Goal: Check status: Check status

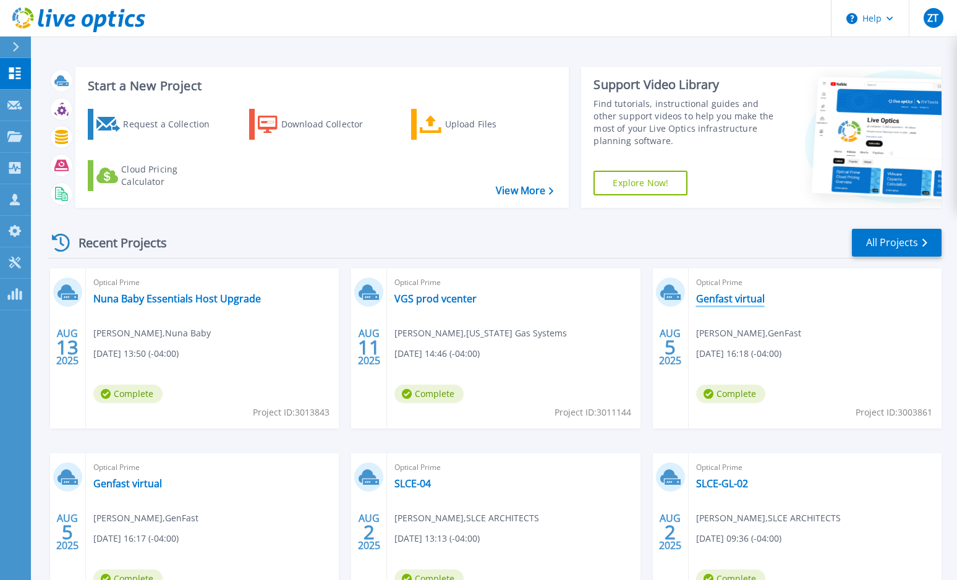
click at [725, 299] on link "Genfast virtual" at bounding box center [730, 298] width 69 height 12
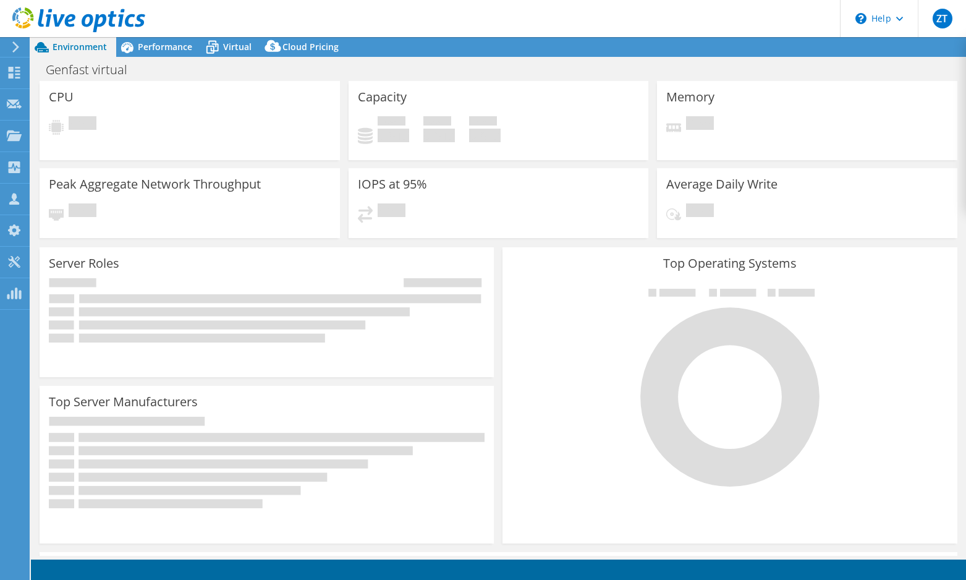
select select "USD"
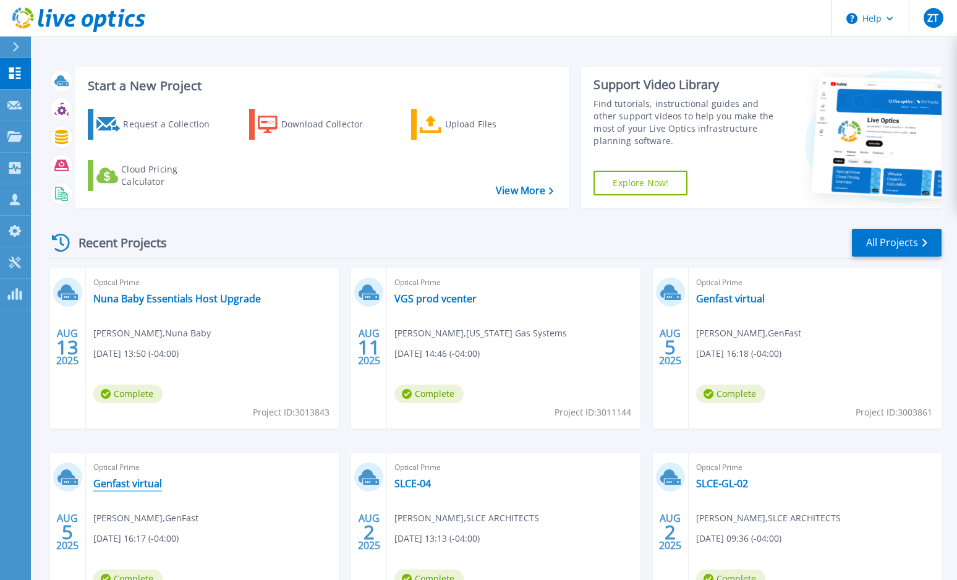
click at [142, 483] on link "Genfast virtual" at bounding box center [127, 483] width 69 height 12
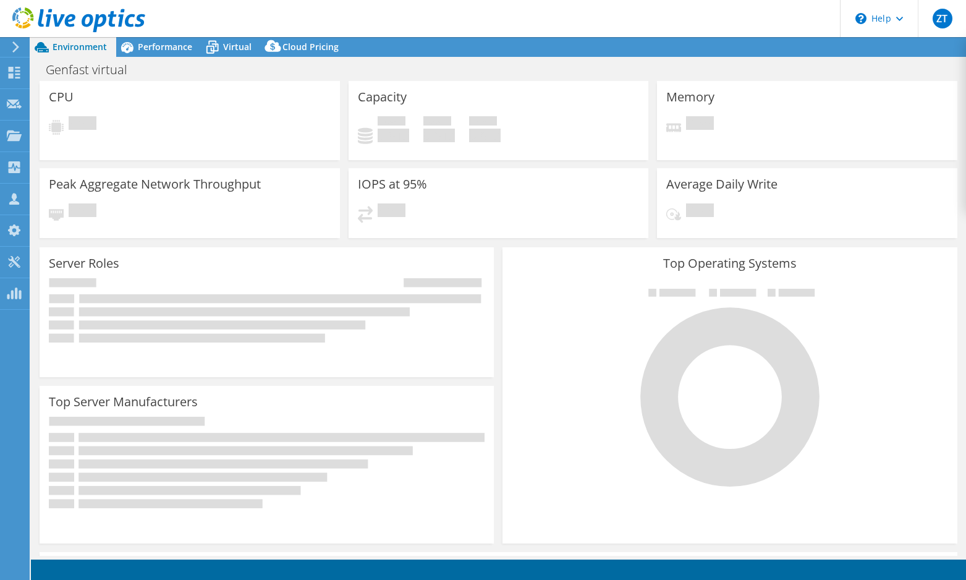
select select "USD"
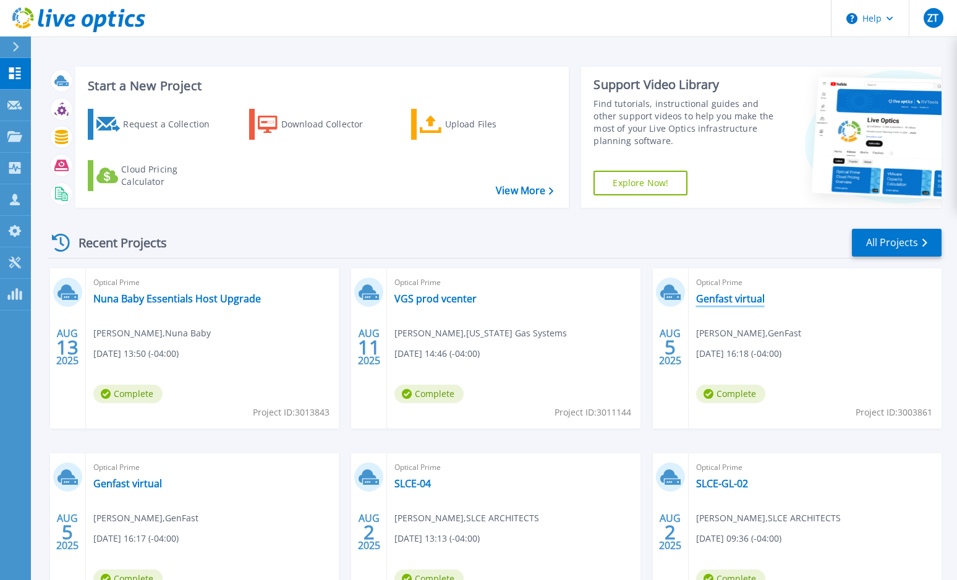
click at [724, 292] on link "Genfast virtual" at bounding box center [730, 298] width 69 height 12
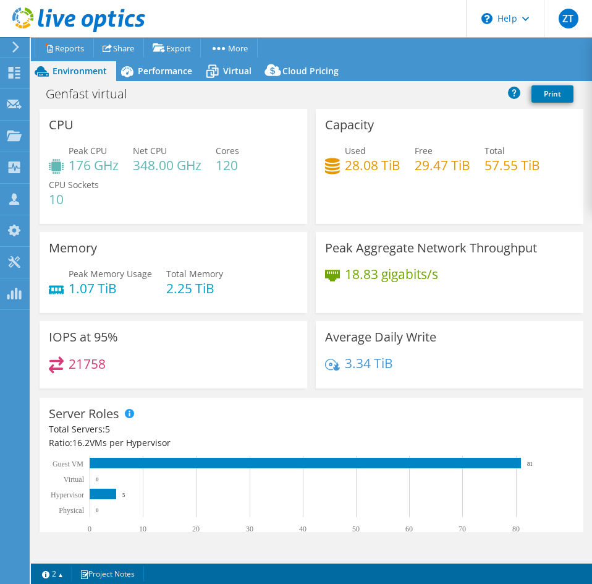
click at [72, 76] on span "Environment" at bounding box center [80, 71] width 54 height 12
click at [75, 66] on span "Environment" at bounding box center [80, 71] width 54 height 12
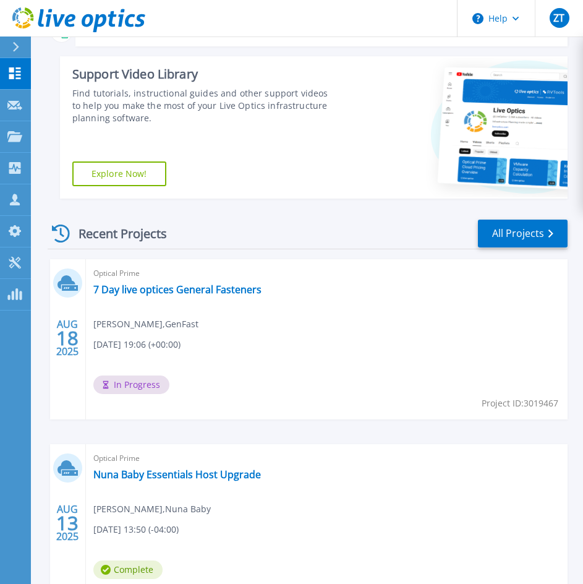
scroll to position [185, 0]
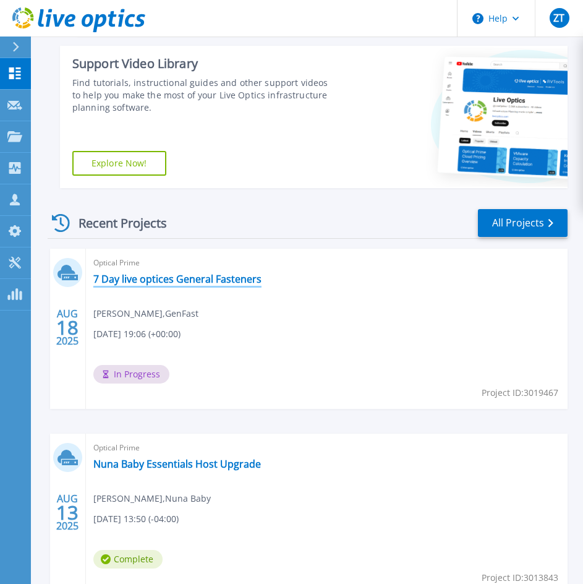
click at [151, 279] on link "7 Day live optices General Fasteners" at bounding box center [177, 279] width 168 height 12
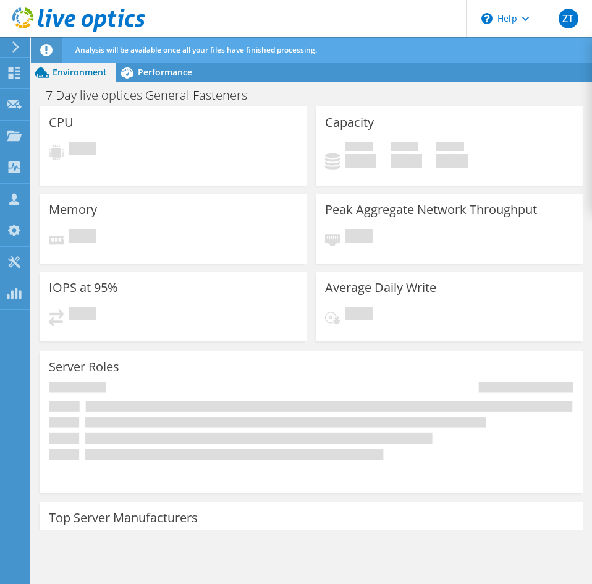
click at [310, 101] on div "7 Day live optices General Fasteners Print" at bounding box center [311, 94] width 561 height 23
click at [312, 106] on div "Capacity Used 0 GiB Free 0 GiB Total 0 GiB" at bounding box center [450, 145] width 276 height 79
